Goal: Task Accomplishment & Management: Use online tool/utility

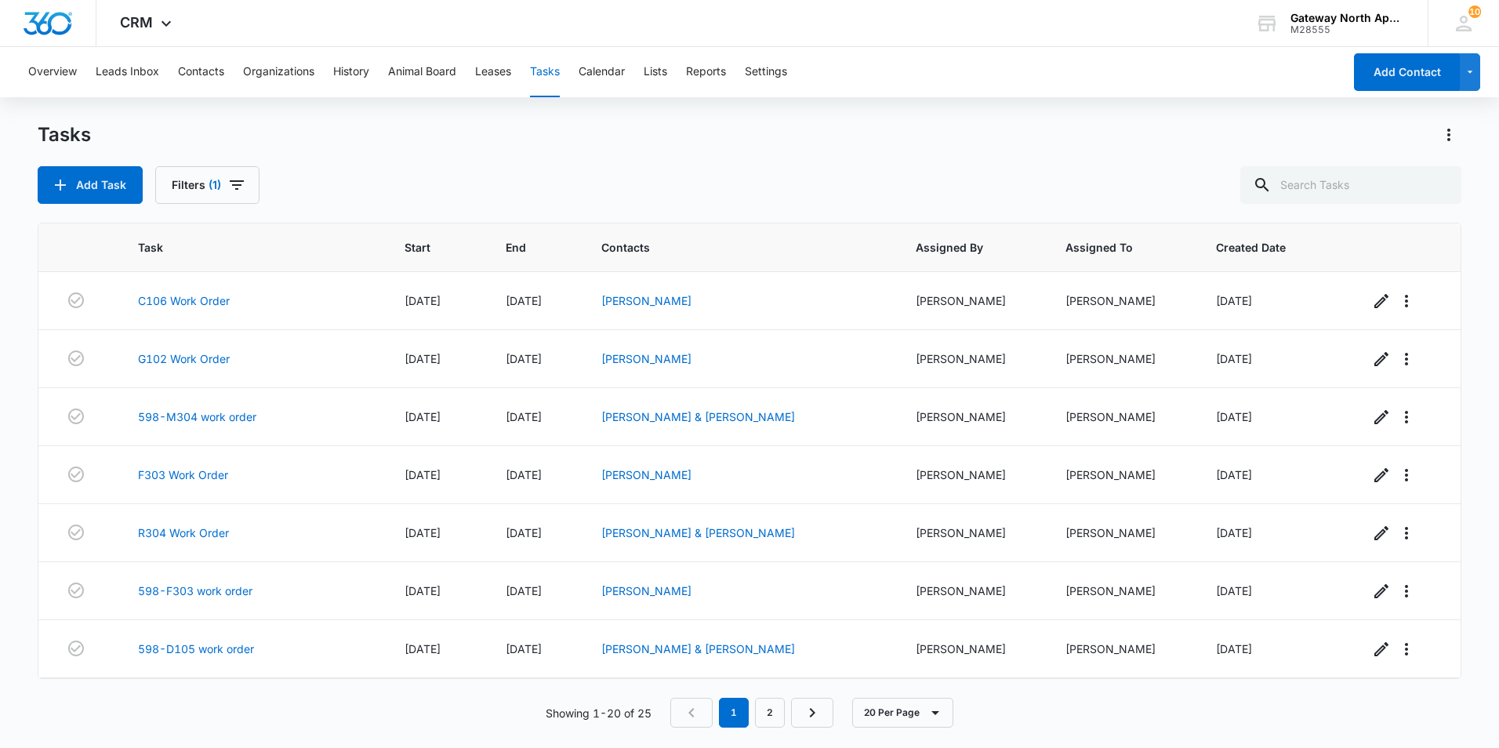
scroll to position [753, 0]
click at [237, 644] on link "598-Q106 vendor Work order" at bounding box center [217, 649] width 158 height 16
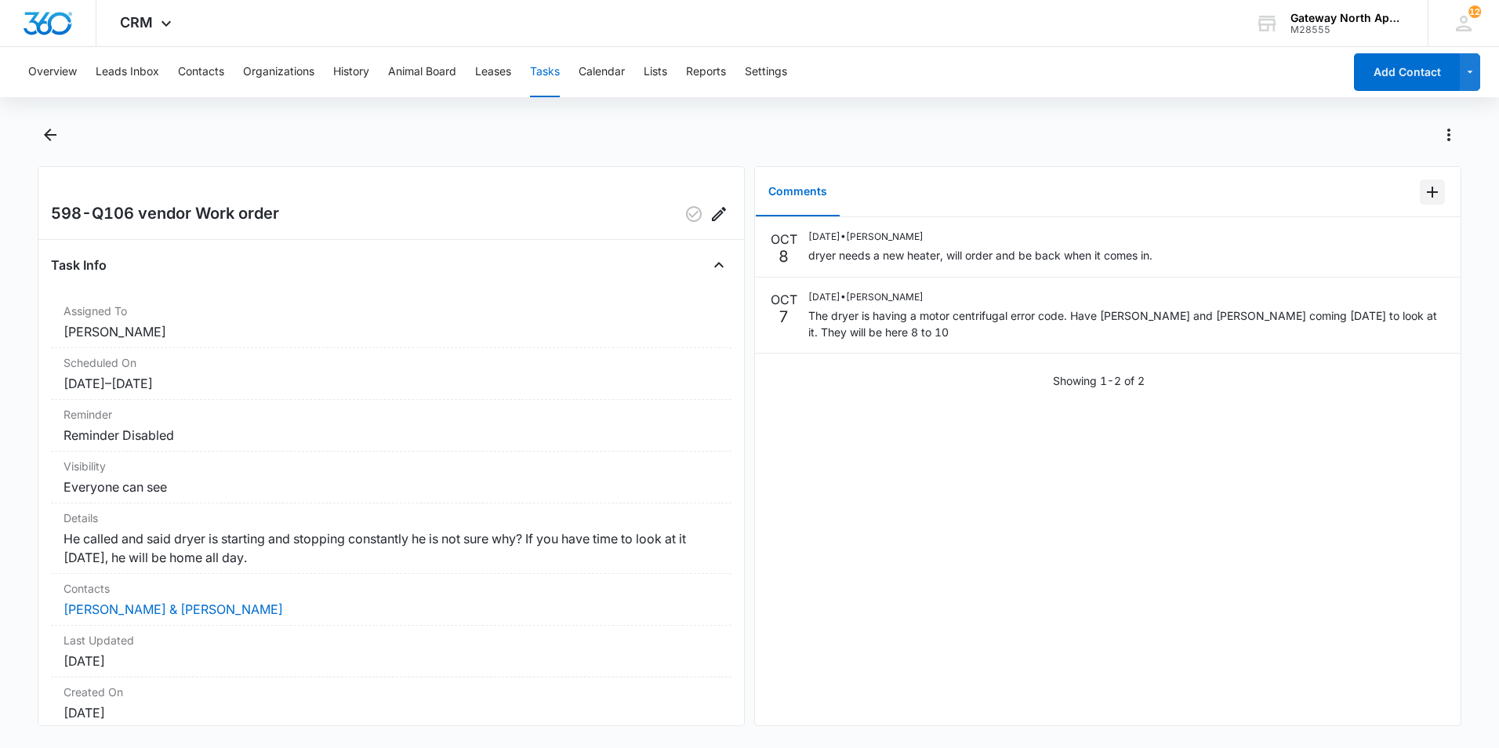
click at [1423, 194] on icon "Add Comment" at bounding box center [1432, 192] width 19 height 19
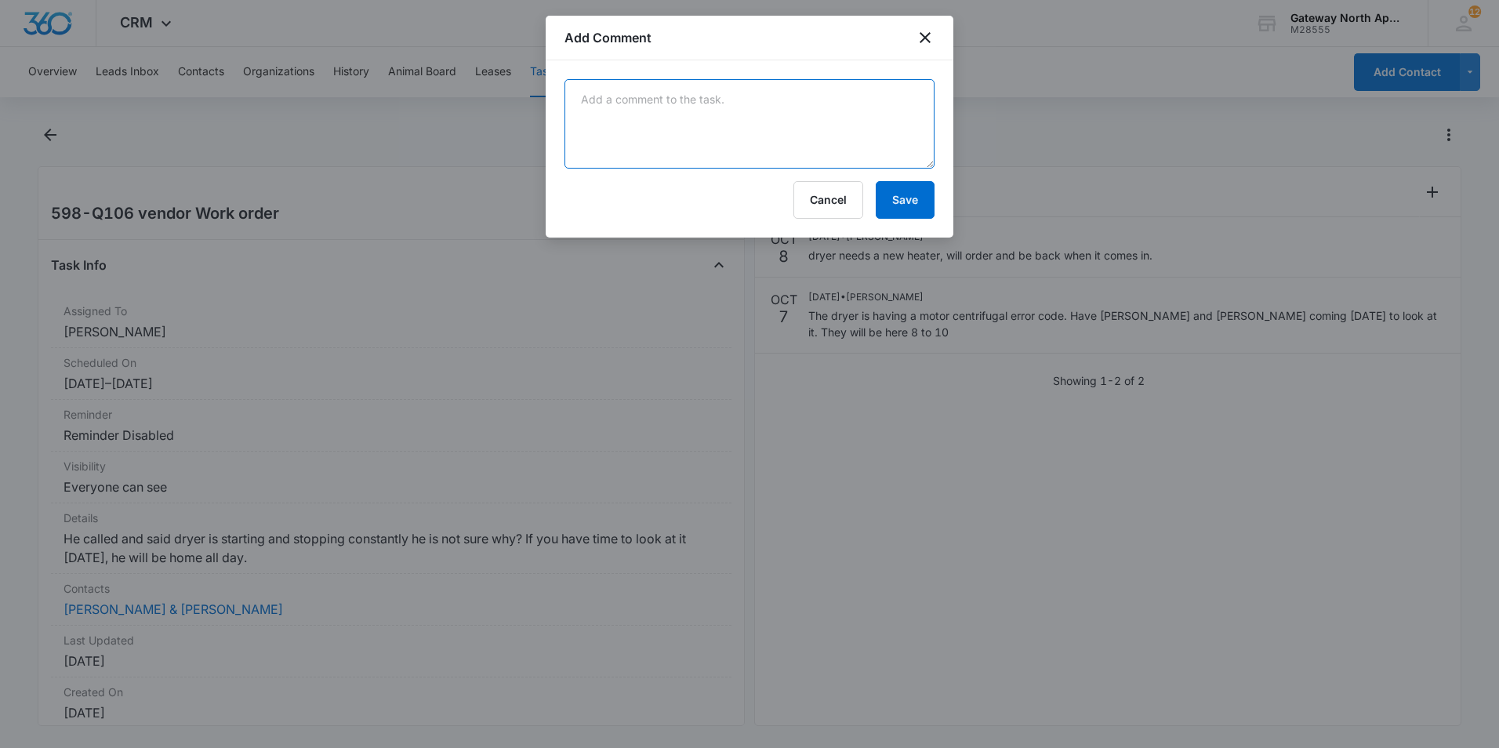
click at [729, 93] on textarea at bounding box center [749, 123] width 370 height 89
type textarea "they replaced heater [DATE] and is good to go"
click at [907, 202] on button "Save" at bounding box center [905, 200] width 59 height 38
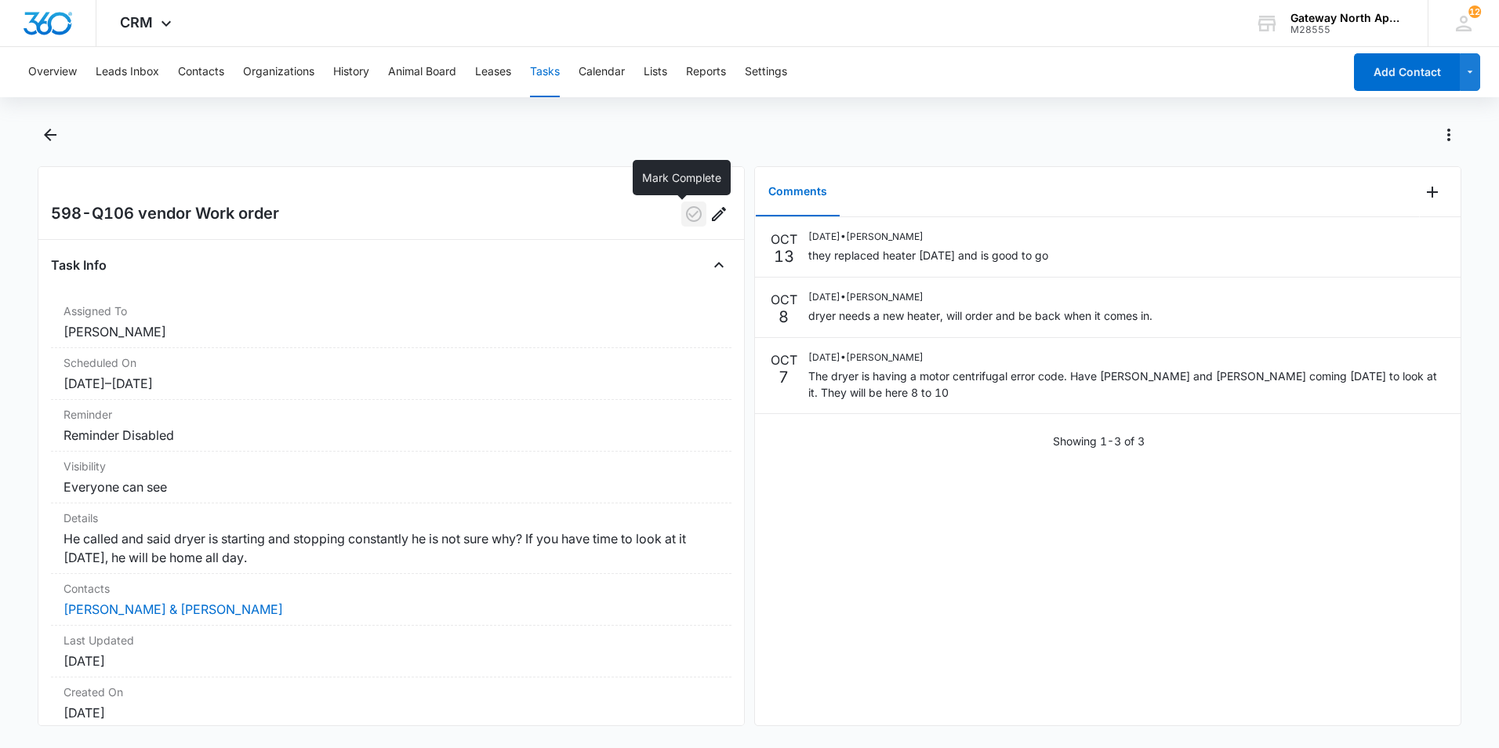
click at [684, 209] on icon "button" at bounding box center [693, 214] width 19 height 19
click at [48, 132] on icon "Back" at bounding box center [50, 135] width 13 height 13
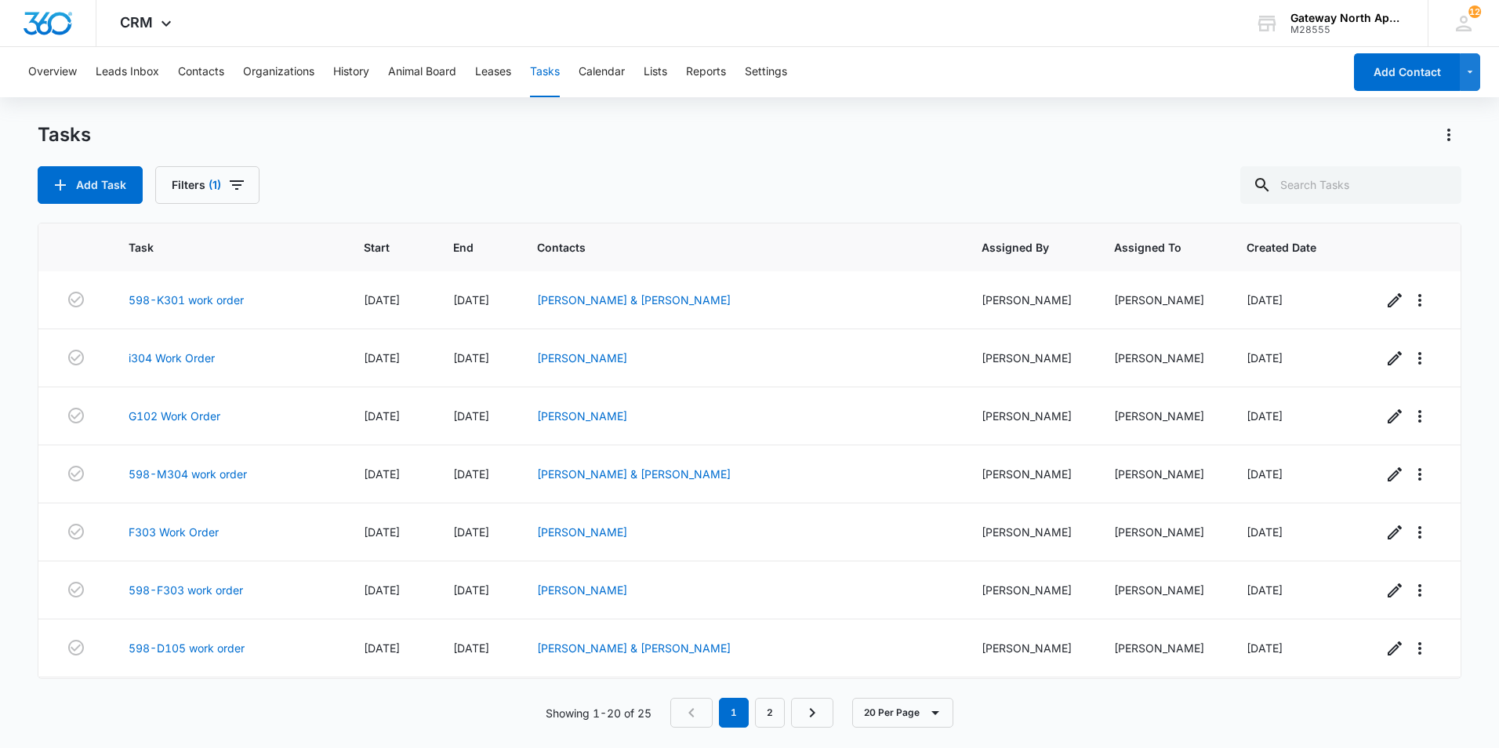
scroll to position [753, 0]
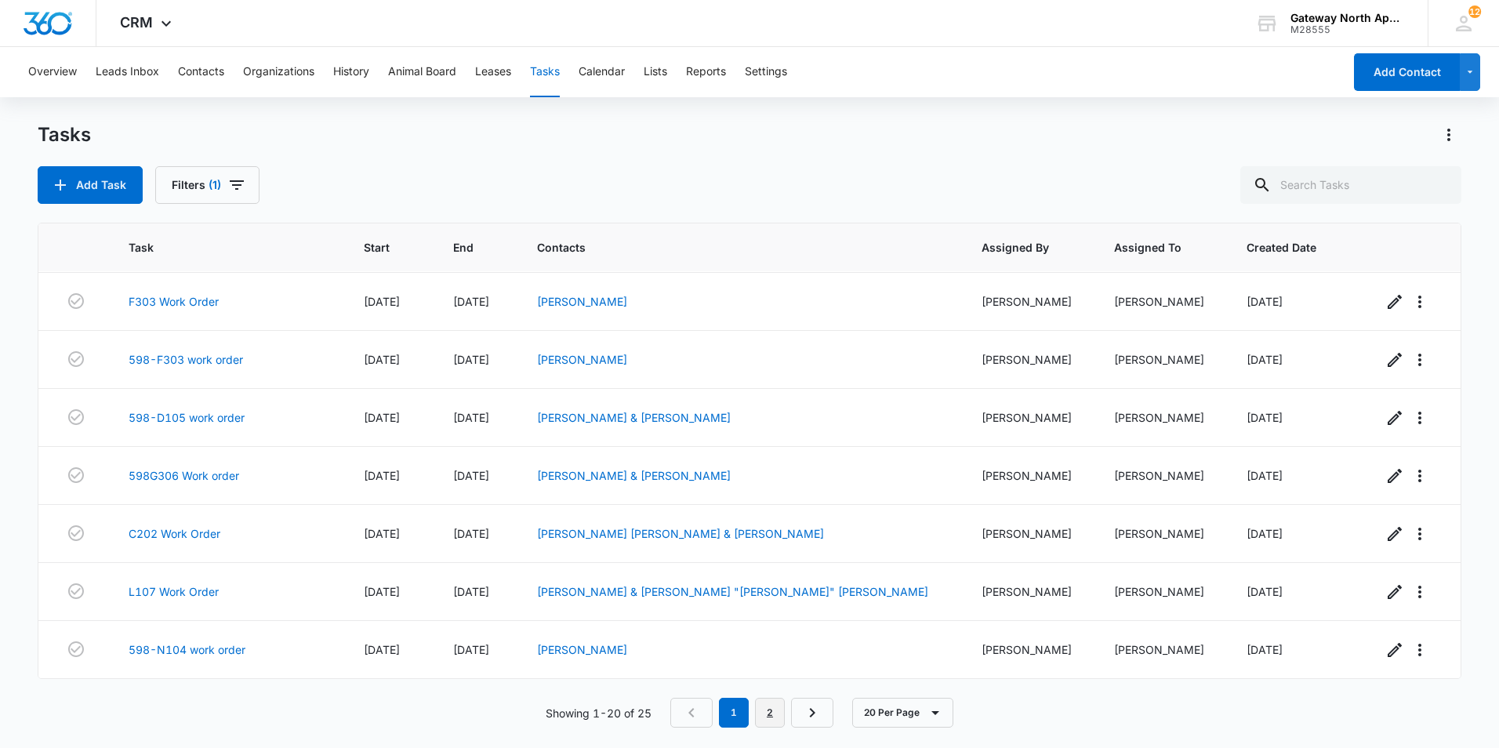
click at [764, 713] on link "2" at bounding box center [770, 713] width 30 height 30
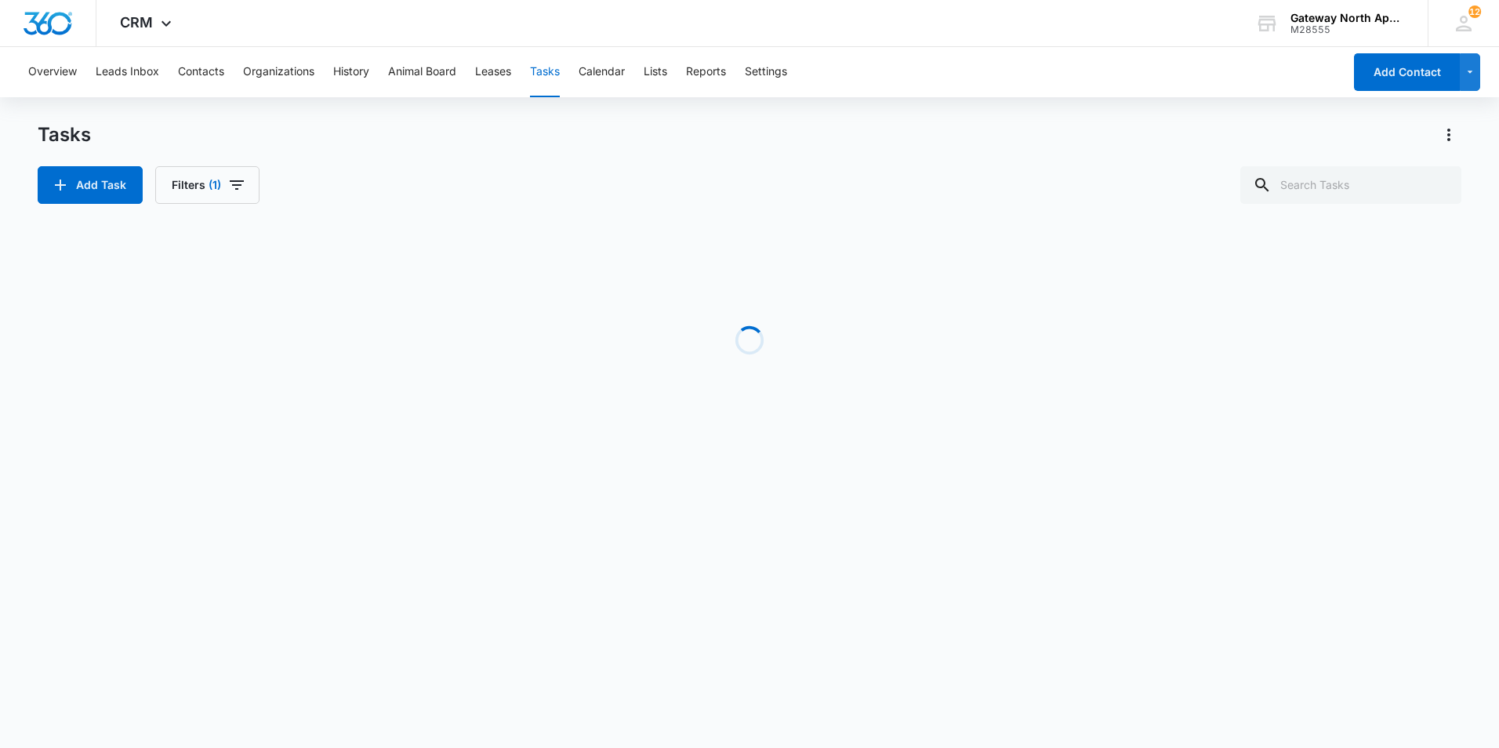
scroll to position [0, 0]
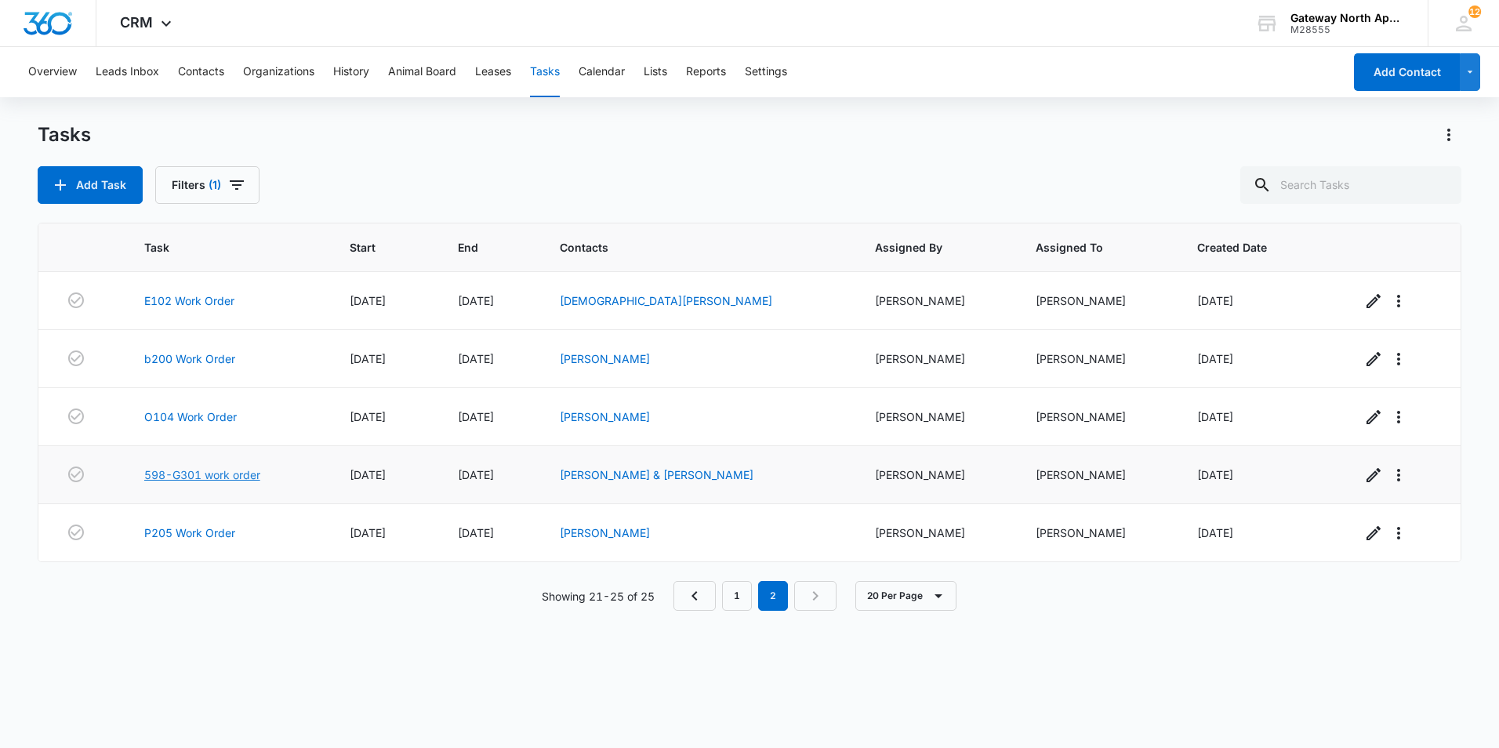
click at [243, 476] on link "598-G301 work order" at bounding box center [202, 474] width 116 height 16
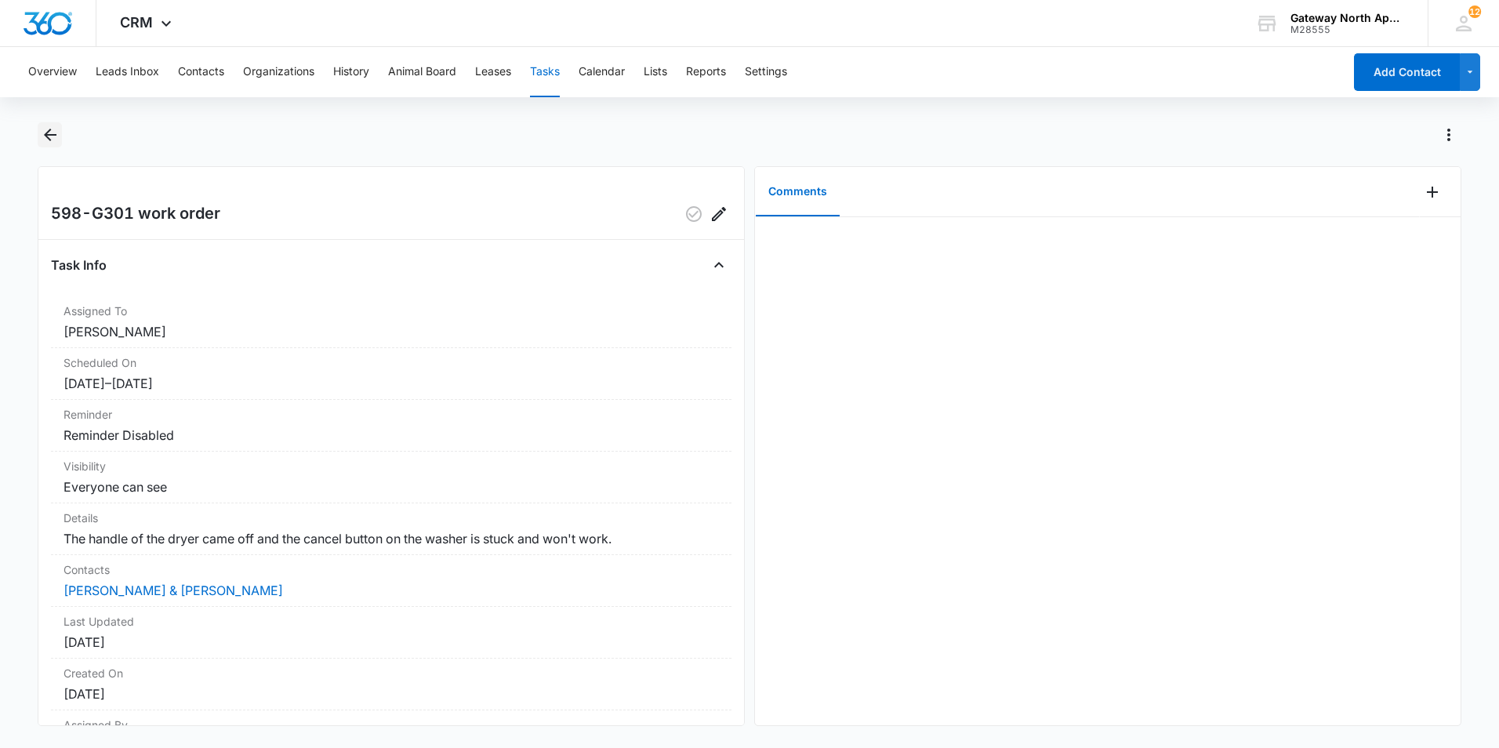
click at [52, 125] on button "Back" at bounding box center [50, 134] width 24 height 25
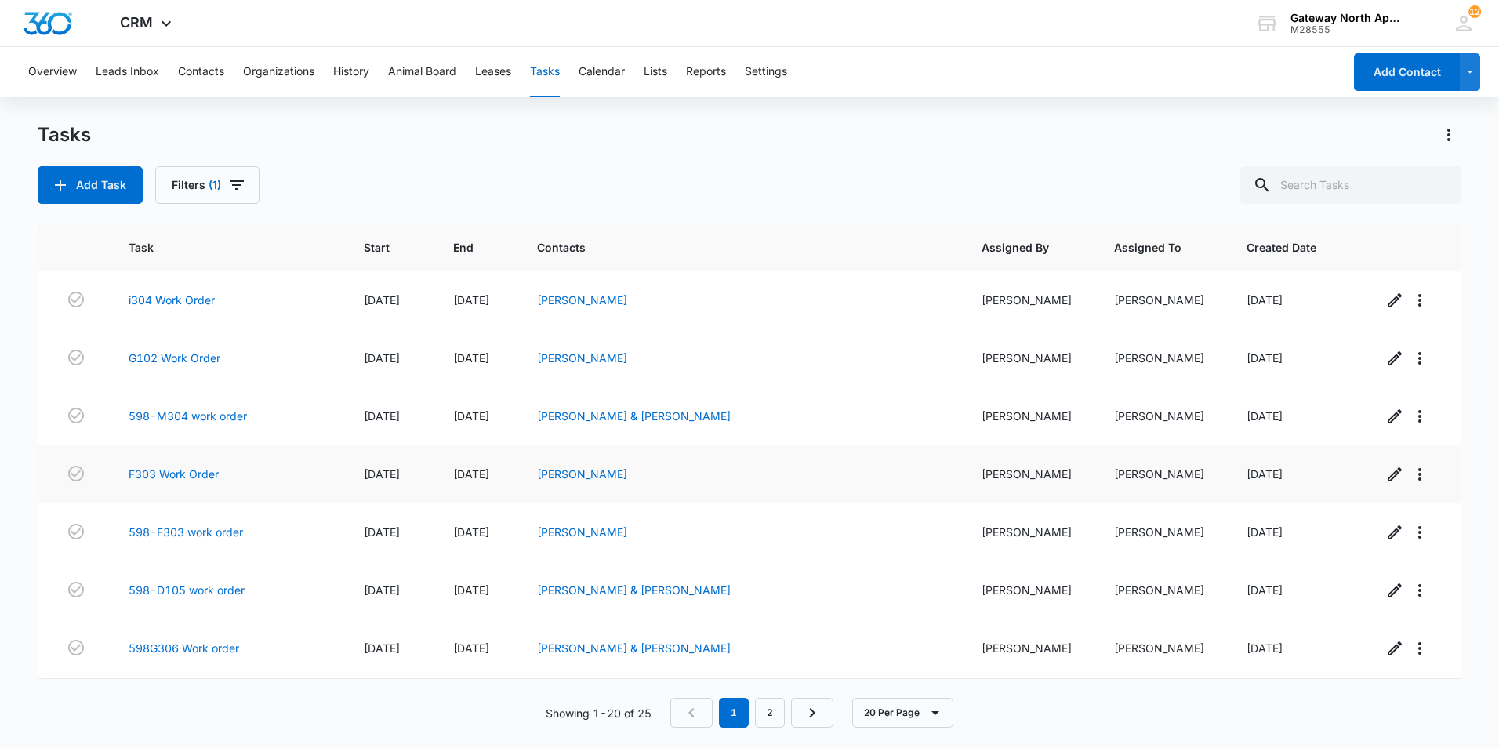
scroll to position [753, 0]
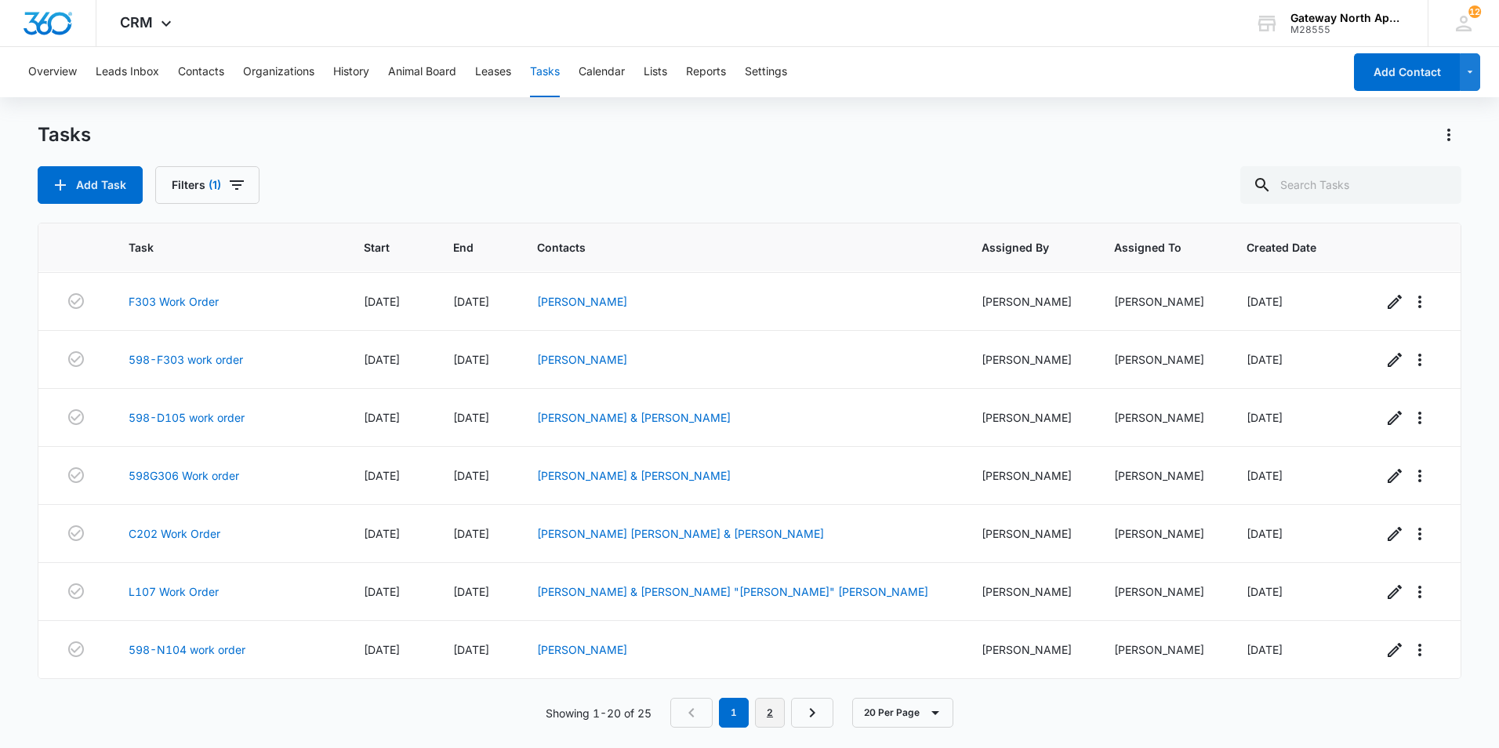
click at [773, 716] on link "2" at bounding box center [770, 713] width 30 height 30
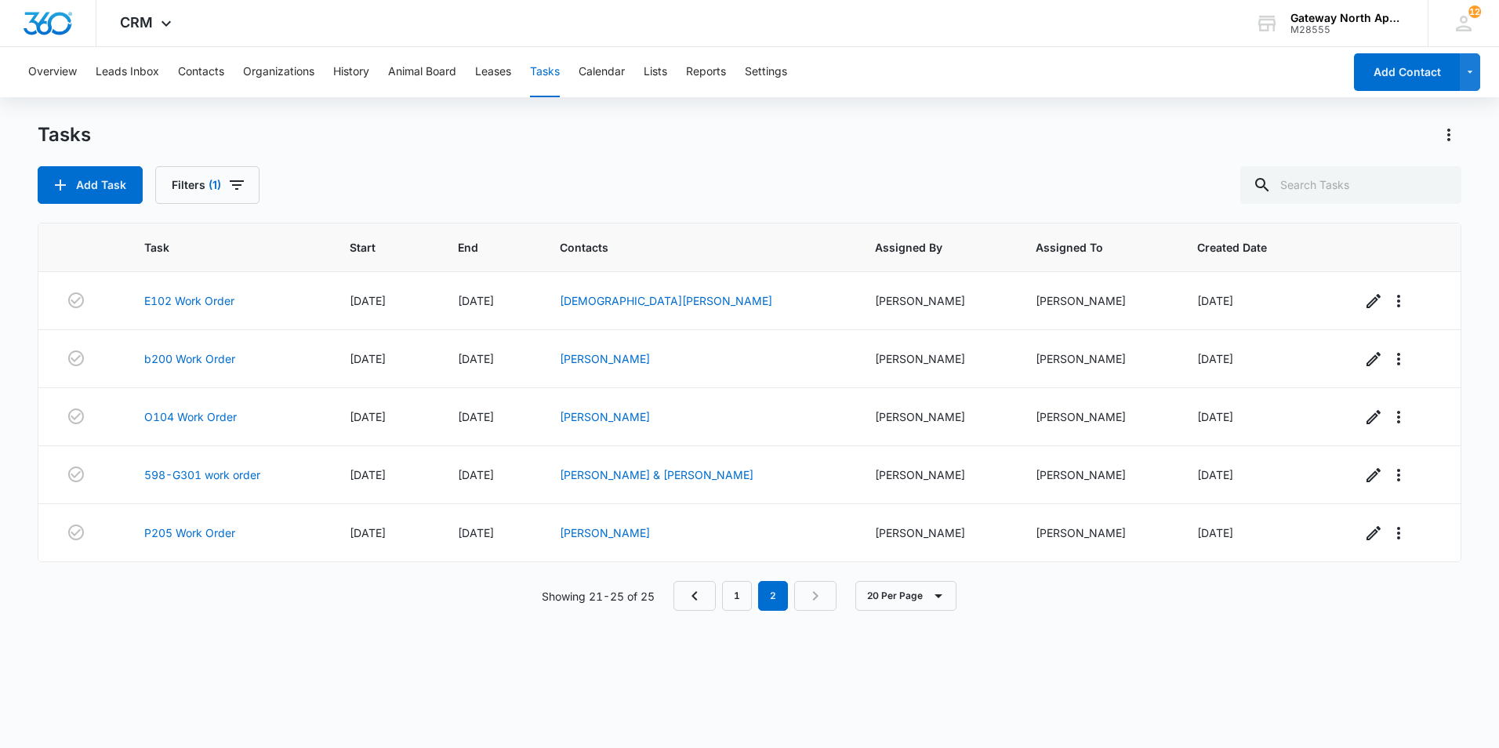
scroll to position [0, 0]
click at [735, 597] on link "1" at bounding box center [737, 596] width 30 height 30
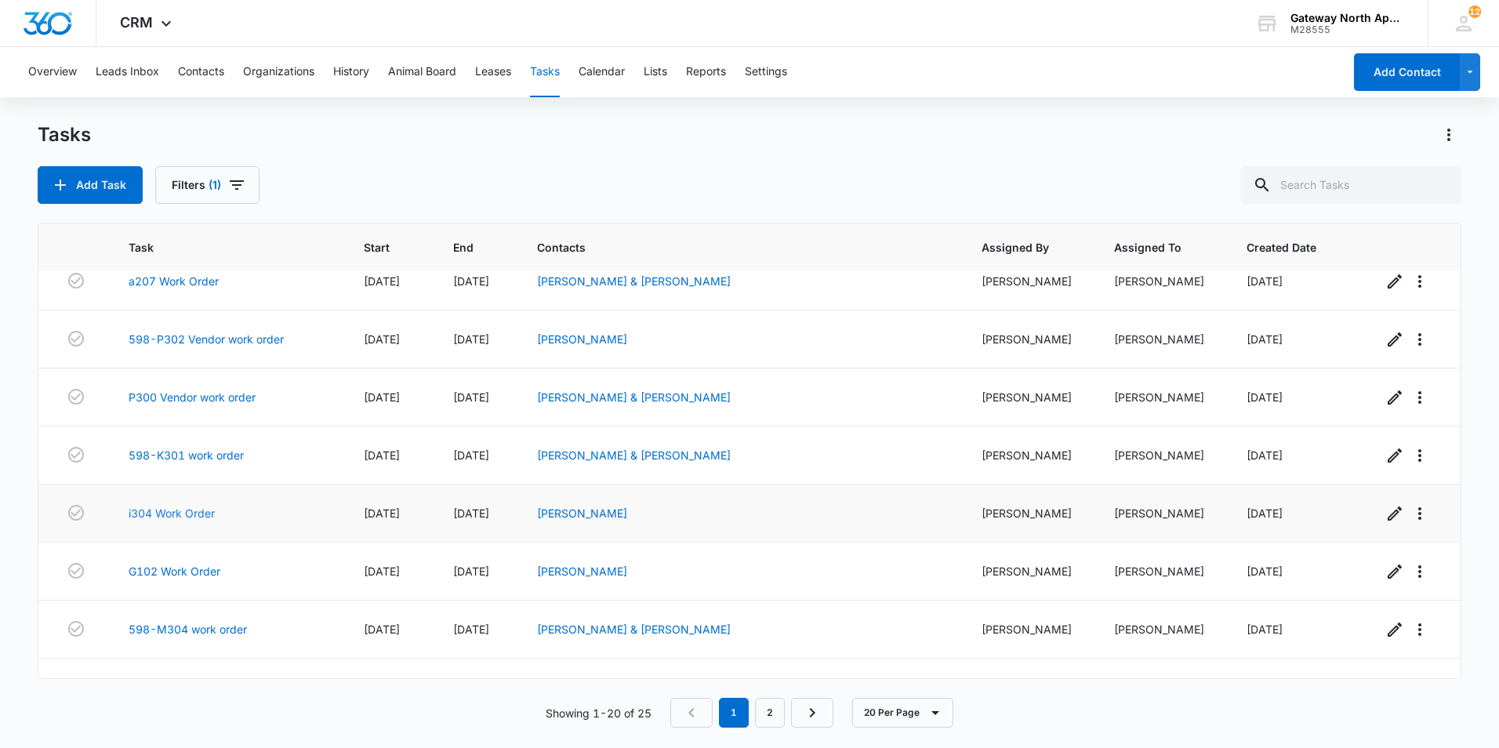
scroll to position [392, 0]
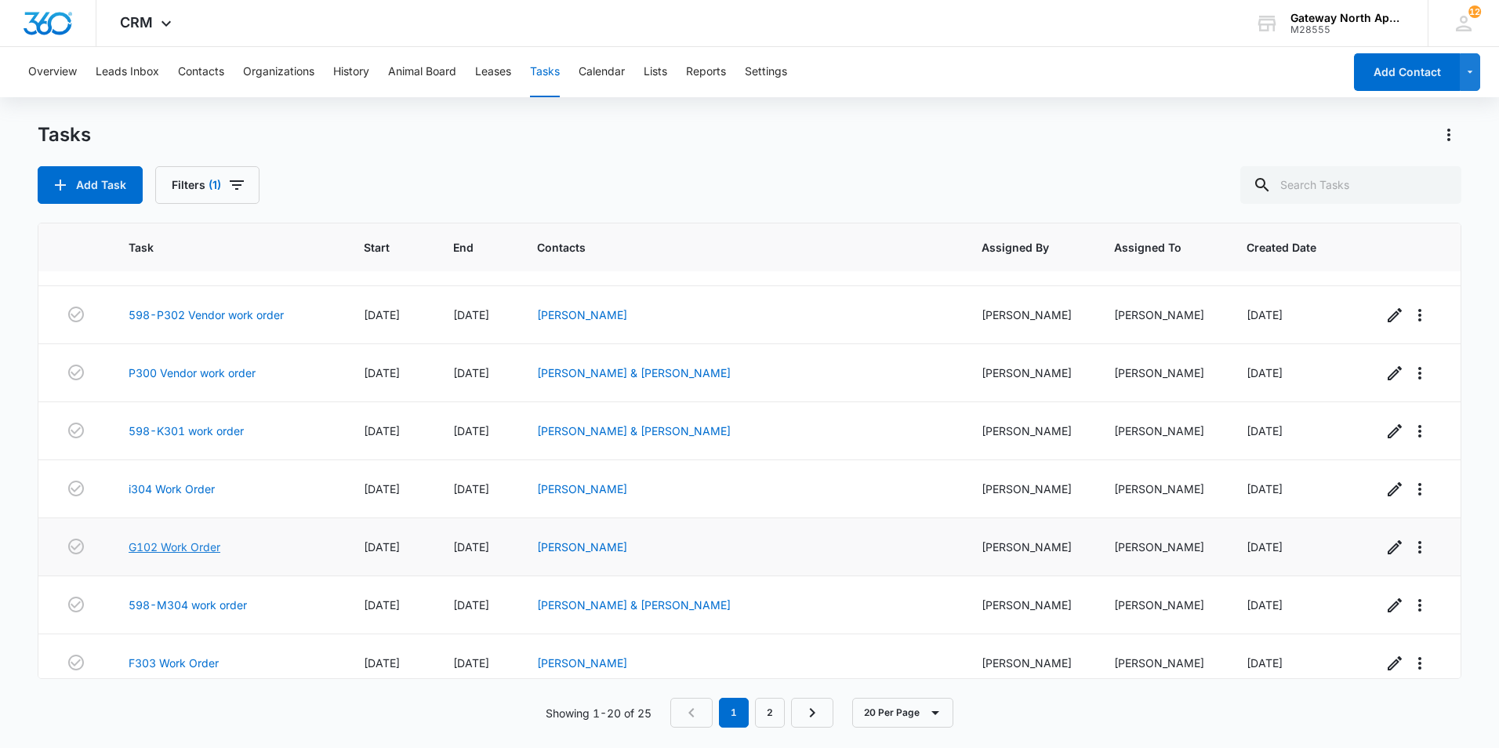
click at [212, 549] on link "G102 Work Order" at bounding box center [175, 547] width 92 height 16
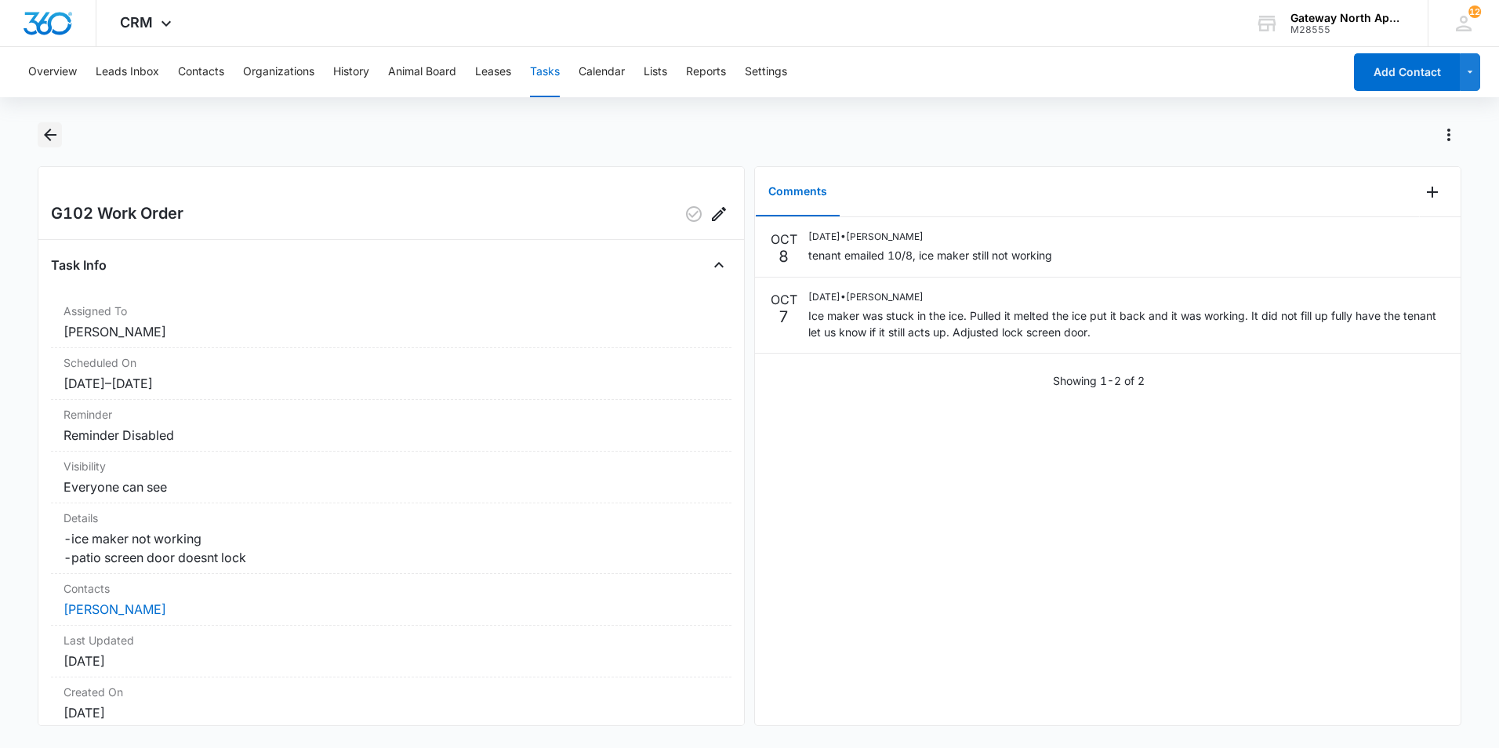
click at [49, 136] on icon "Back" at bounding box center [50, 134] width 19 height 19
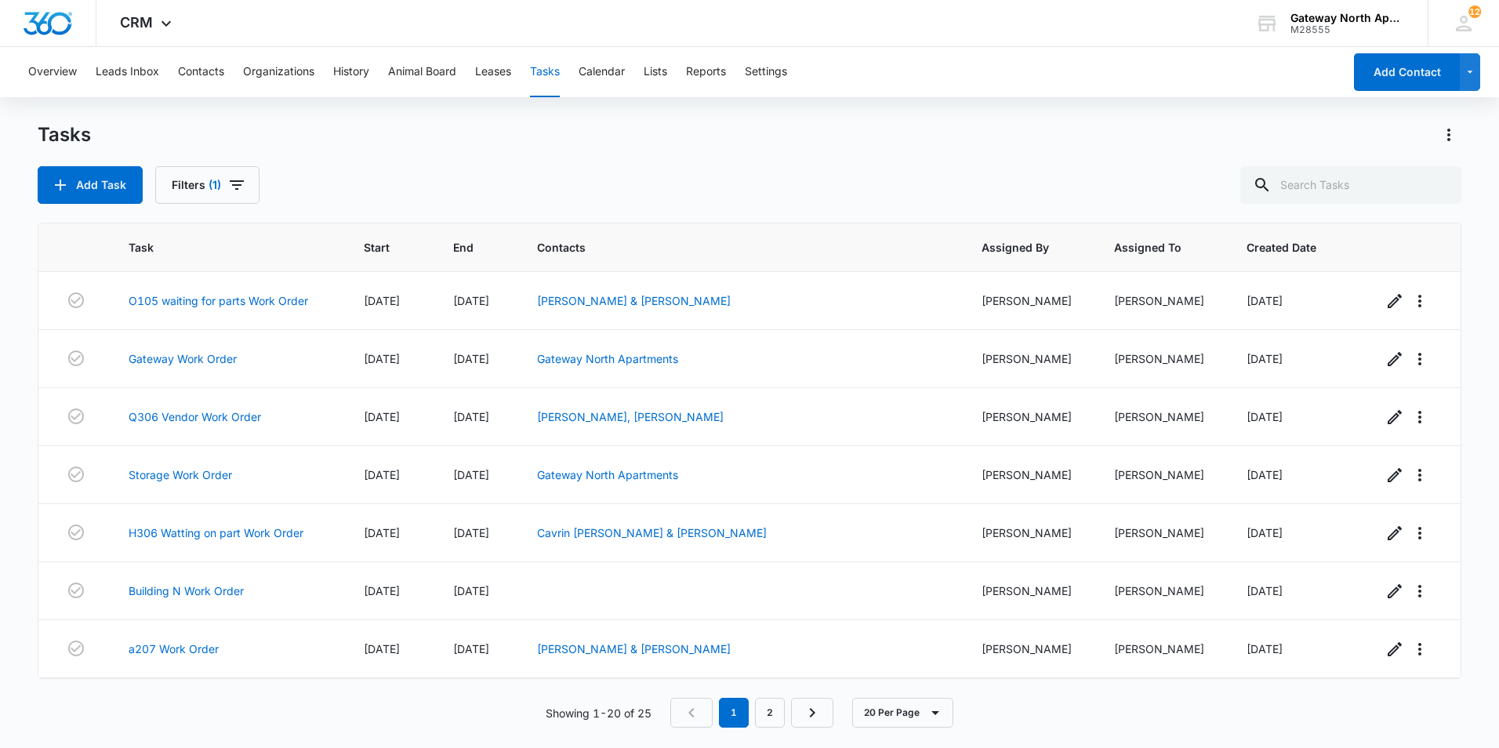
click at [282, 147] on div "Tasks" at bounding box center [750, 134] width 1424 height 25
